Goal: Task Accomplishment & Management: Use online tool/utility

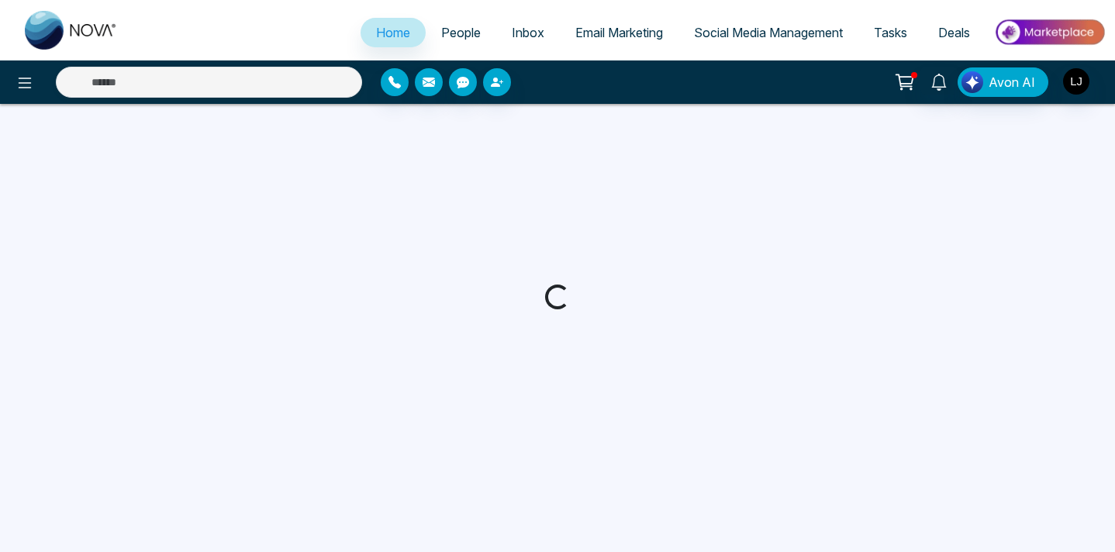
click at [785, 29] on span "Social Media Management" at bounding box center [768, 33] width 149 height 16
